Goal: Consume media (video, audio): Consume media (video, audio)

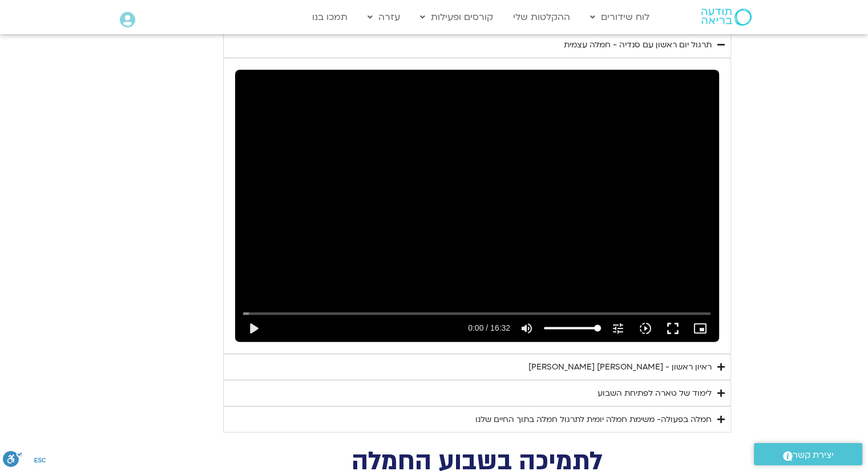
scroll to position [2143, 0]
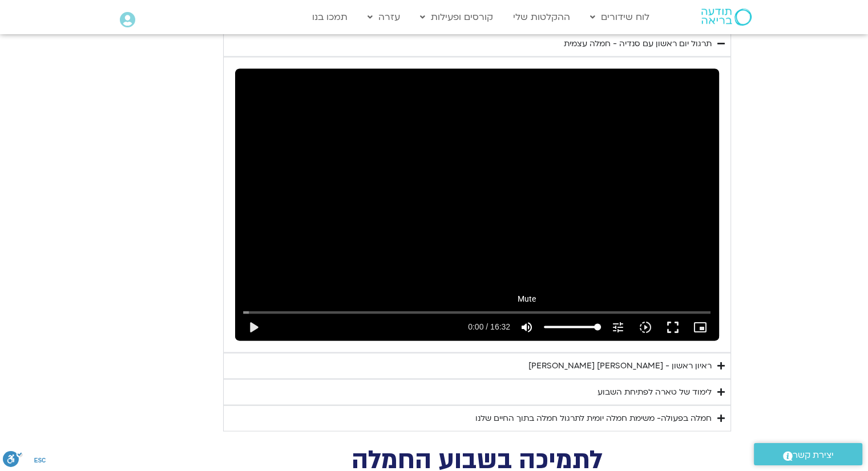
click at [524, 320] on icon "volume_up" at bounding box center [527, 327] width 14 height 14
click at [529, 320] on icon "volume_off" at bounding box center [527, 327] width 14 height 14
click at [523, 320] on icon "volume_up" at bounding box center [527, 327] width 14 height 14
click at [523, 320] on icon "volume_off" at bounding box center [527, 327] width 14 height 14
type input "8.28125"
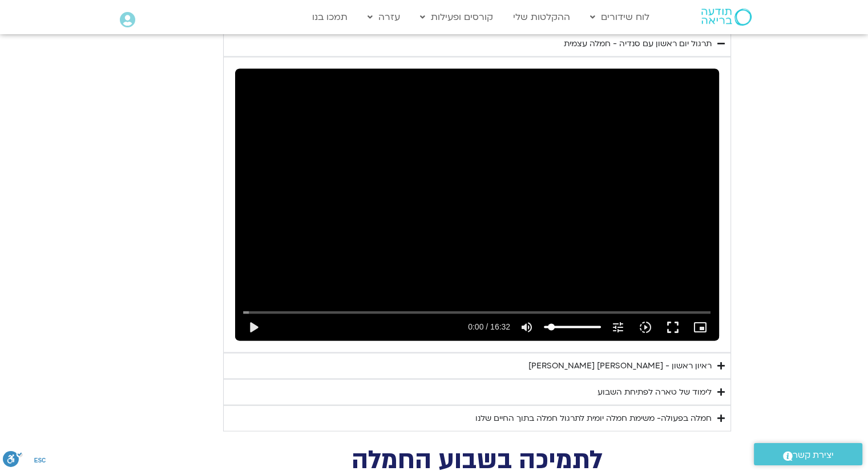
click at [551, 324] on input "Volume" at bounding box center [572, 327] width 57 height 7
click at [251, 313] on button "play_arrow" at bounding box center [253, 326] width 27 height 27
type input "1.108009"
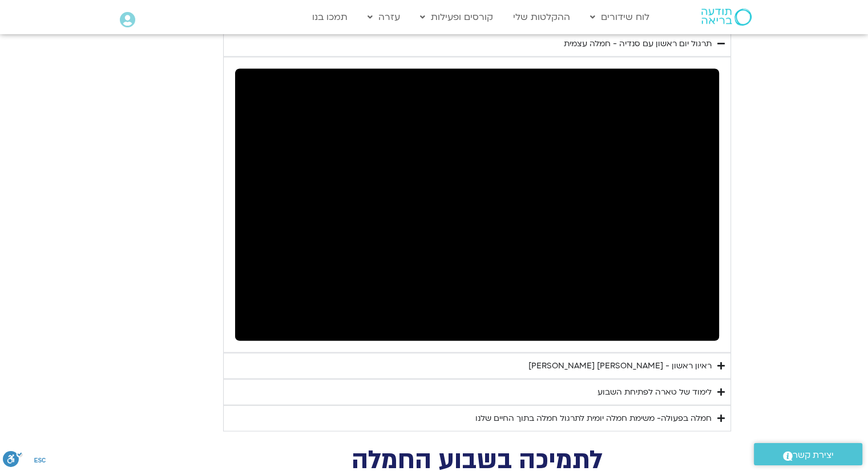
click at [251, 313] on button "pause" at bounding box center [253, 326] width 27 height 27
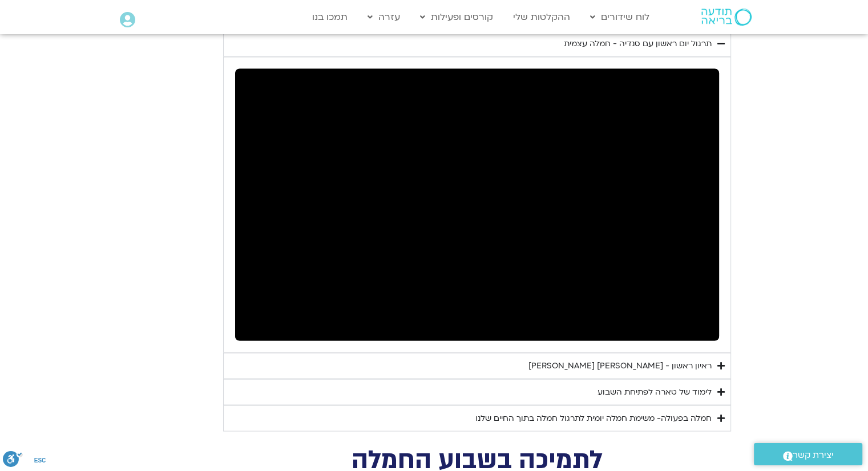
click at [251, 313] on button "pause" at bounding box center [253, 326] width 27 height 27
click at [514, 313] on button "volume_up Mute" at bounding box center [526, 326] width 27 height 27
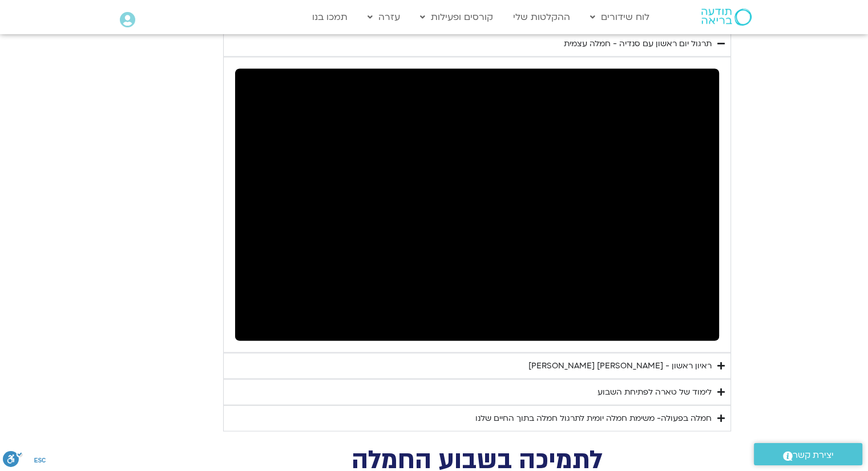
click at [514, 313] on button "volume_up Mute" at bounding box center [526, 326] width 27 height 27
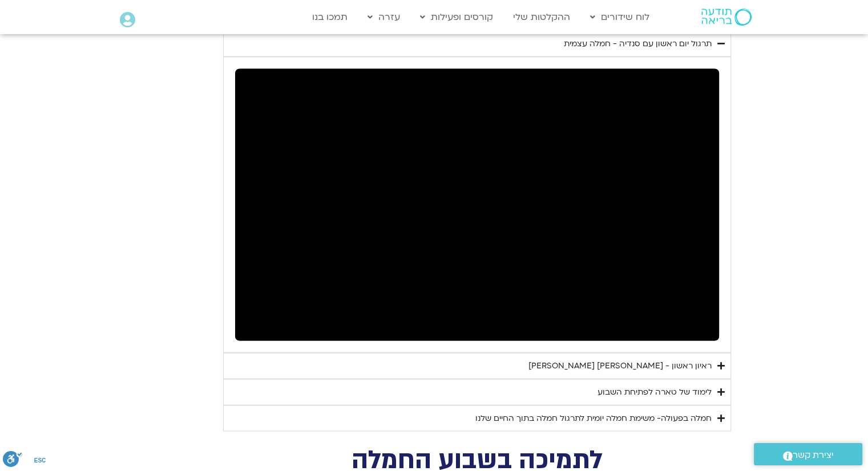
click at [514, 313] on button "volume_up Mute" at bounding box center [526, 326] width 27 height 27
click at [614, 385] on div "לימוד של טארה לפתיחת השבוע" at bounding box center [655, 392] width 114 height 14
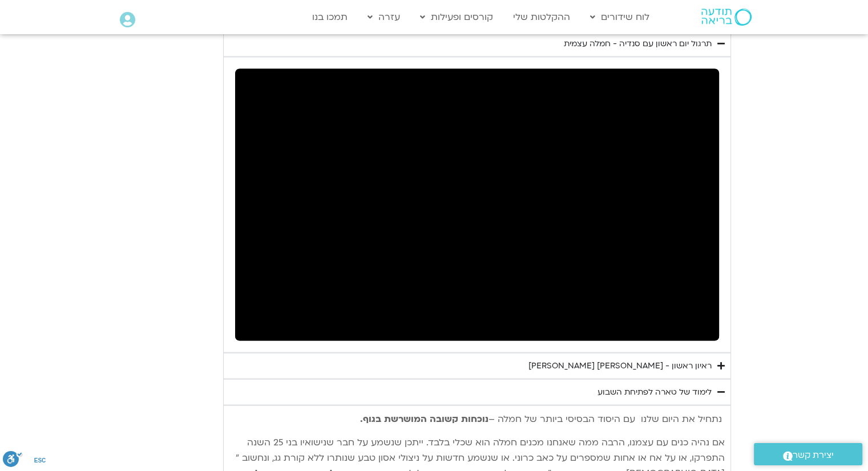
click at [614, 385] on div "לימוד של טארה לפתיחת השבוע" at bounding box center [655, 392] width 114 height 14
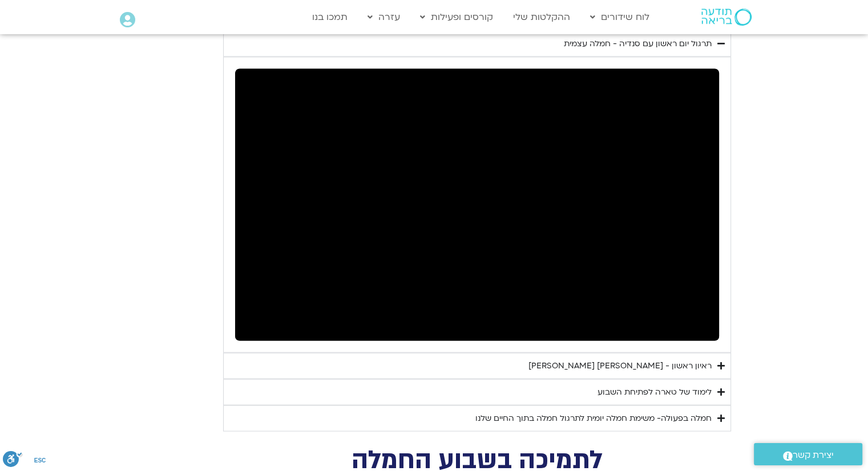
click at [614, 385] on div "לימוד של טארה לפתיחת השבוע" at bounding box center [655, 392] width 114 height 14
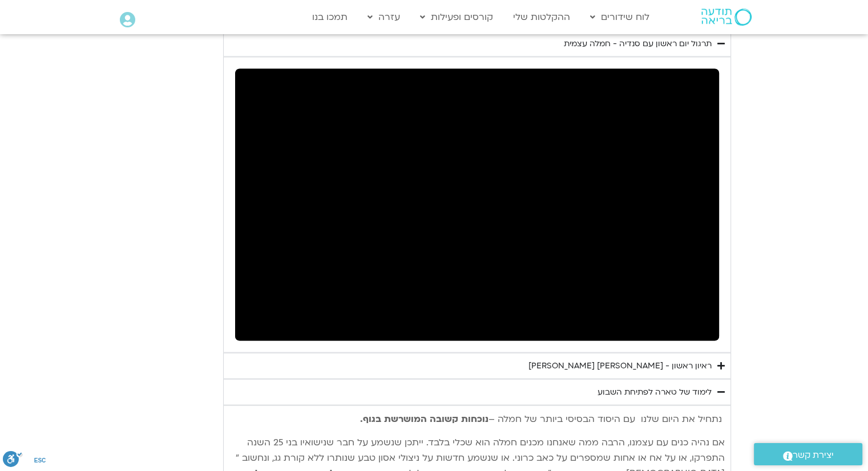
click at [614, 385] on div "לימוד של טארה לפתיחת השבוע" at bounding box center [655, 392] width 114 height 14
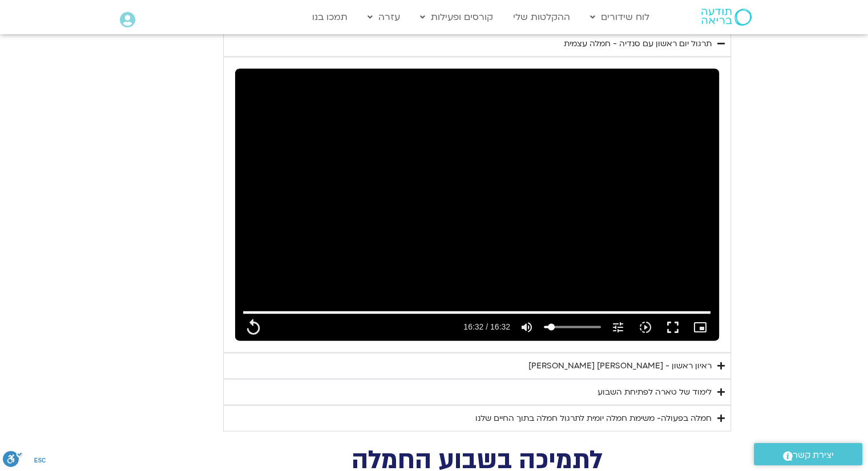
click at [603, 359] on div "ראיון ראשון - [PERSON_NAME] [PERSON_NAME]" at bounding box center [620, 366] width 183 height 14
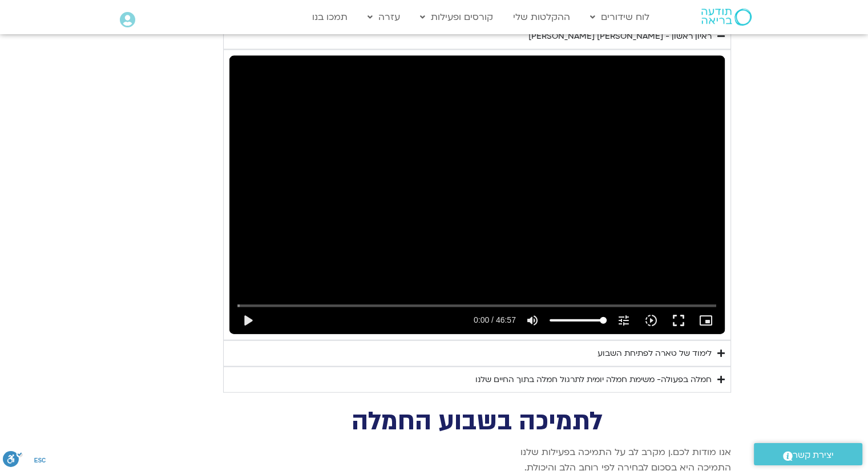
scroll to position [2485, 0]
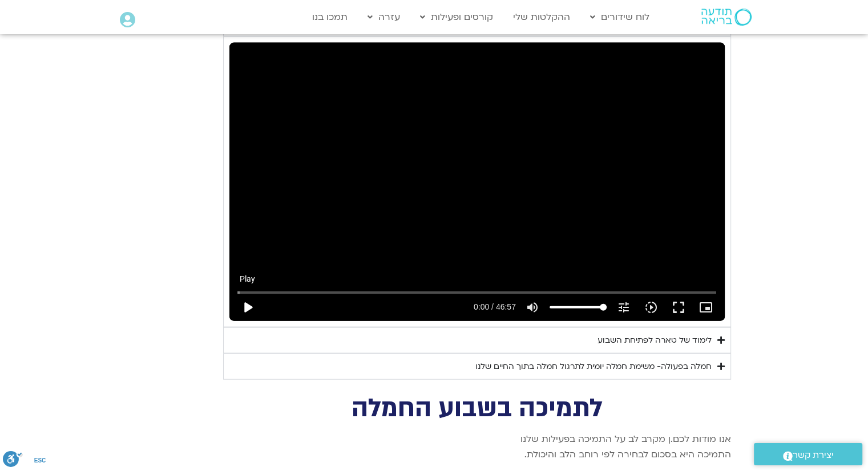
click at [245, 294] on button "play_arrow" at bounding box center [247, 307] width 27 height 27
type input "992.52"
type input "0.002863"
type input "992.52"
type input "0.02"
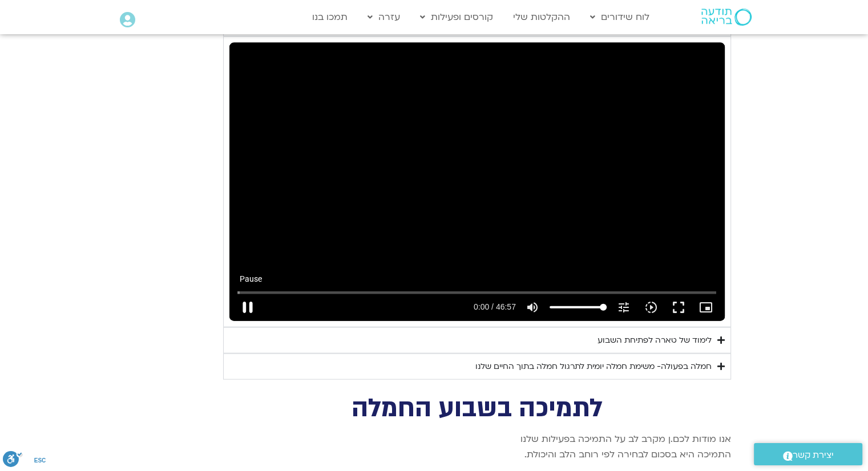
type input "992.52"
type input "0.113815"
type input "992.52"
type input "0.243935"
type input "992.52"
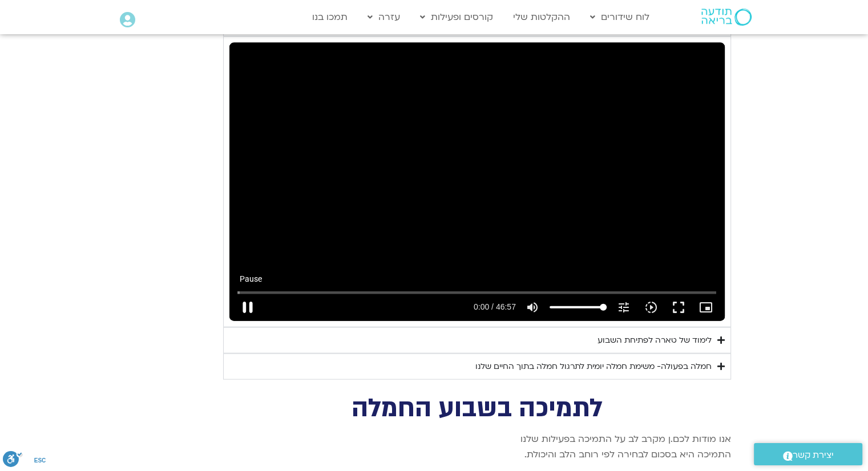
type input "0.377635"
type input "992.52"
type input "0.511221"
type input "992.52"
type input "0.641687"
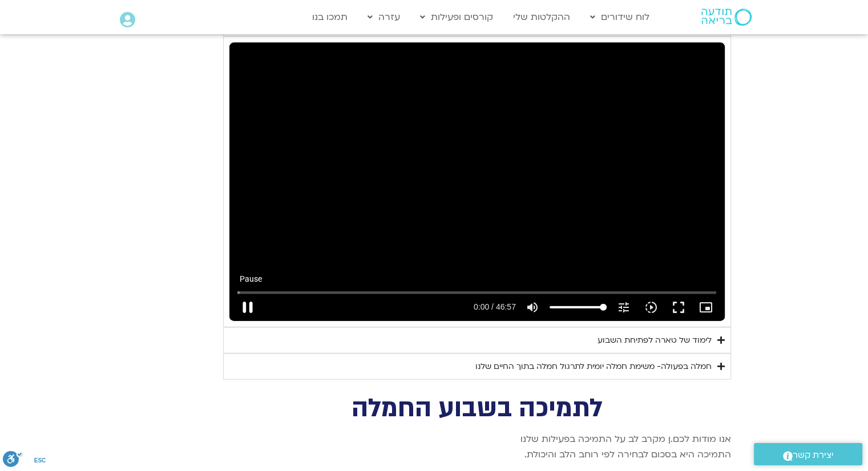
type input "992.52"
type input "0.778998"
type input "992.52"
type input "0.912618"
type input "992.52"
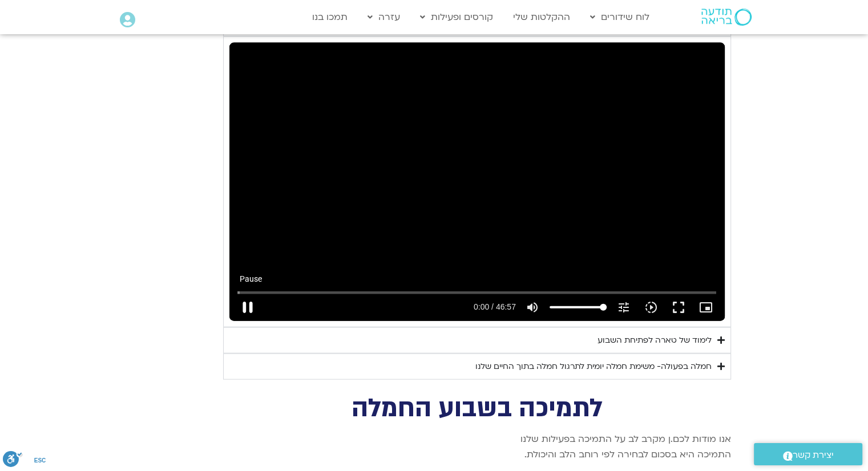
type input "1.044246"
type input "992.52"
type input "1.176191"
type input "992.52"
type input "1.311027"
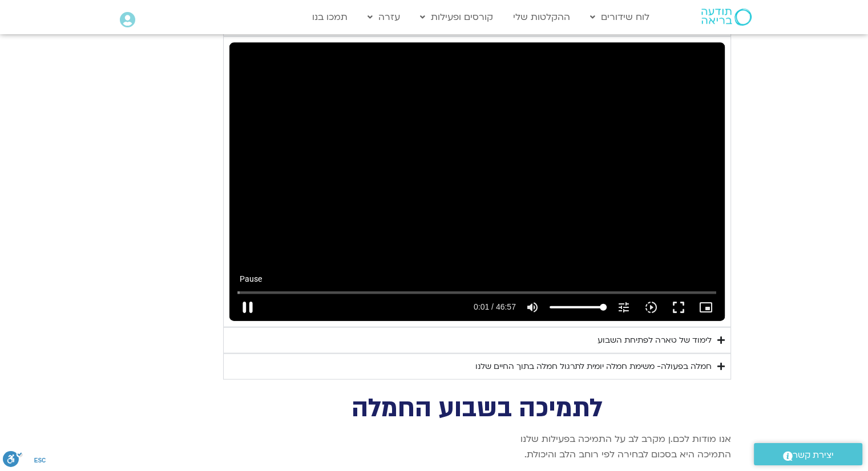
type input "992.52"
type input "1.443184"
type input "992.52"
type input "1.576881"
type input "992.52"
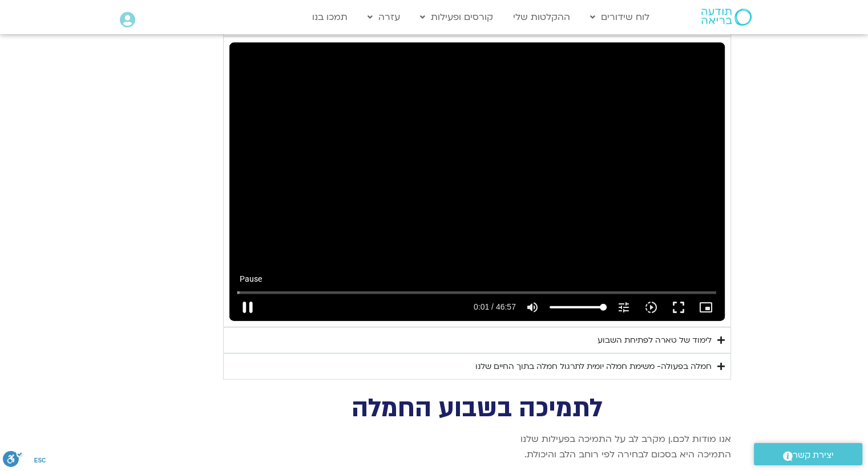
type input "1.709168"
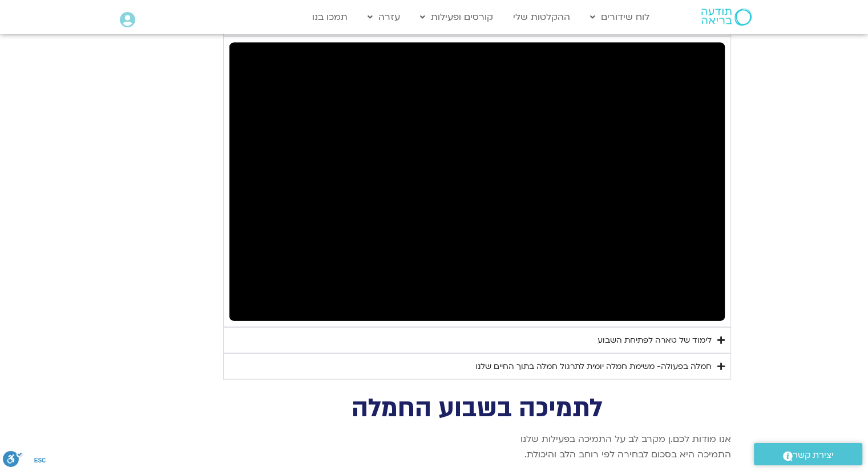
type input "992.52"
click at [245, 294] on button "pause" at bounding box center [247, 307] width 27 height 27
type input "992.52"
